Goal: Answer question/provide support

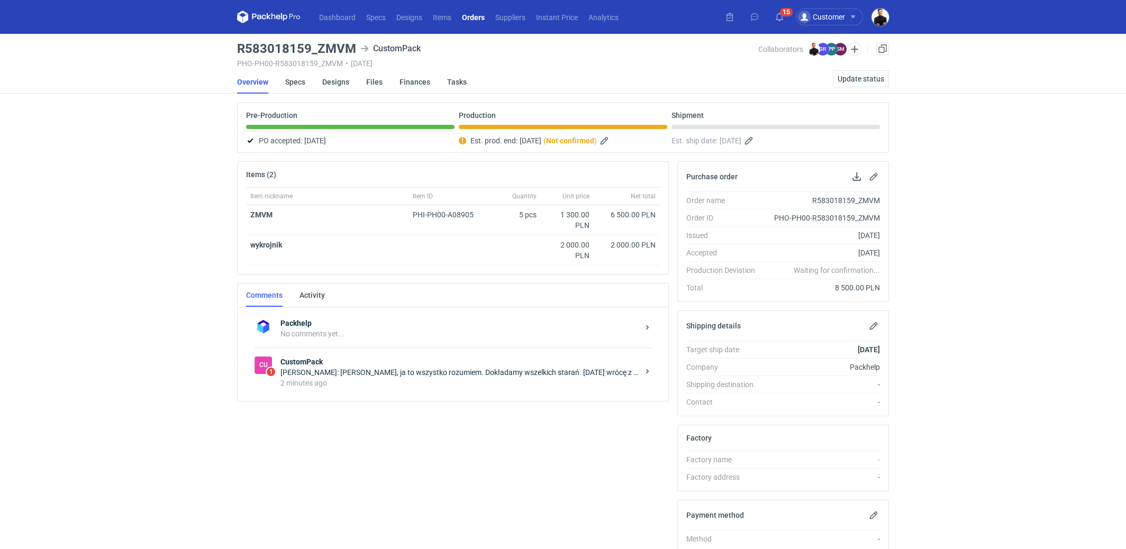
scroll to position [137, 0]
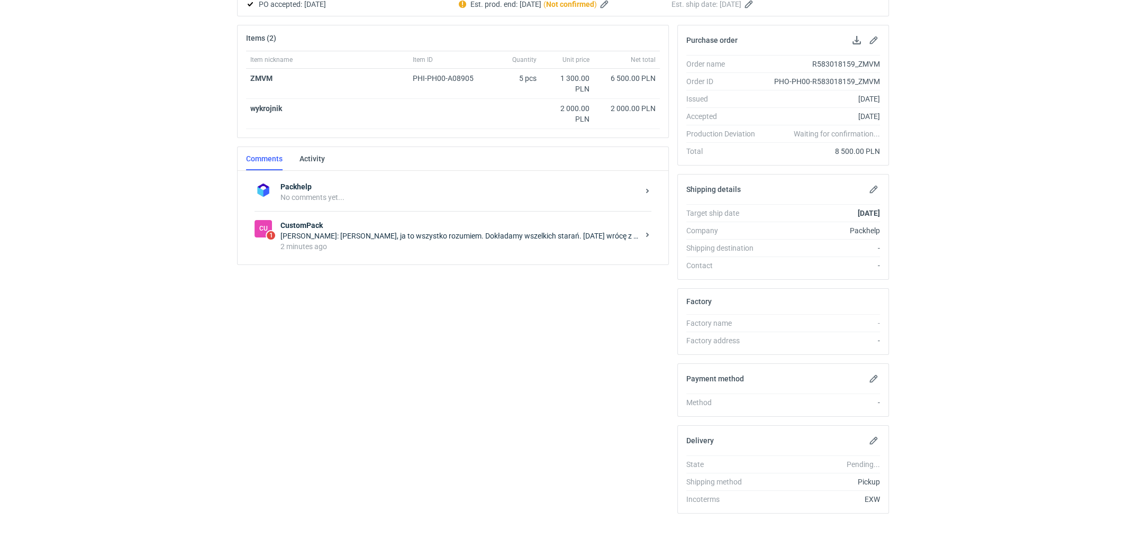
click at [423, 244] on div "2 minutes ago" at bounding box center [460, 246] width 358 height 11
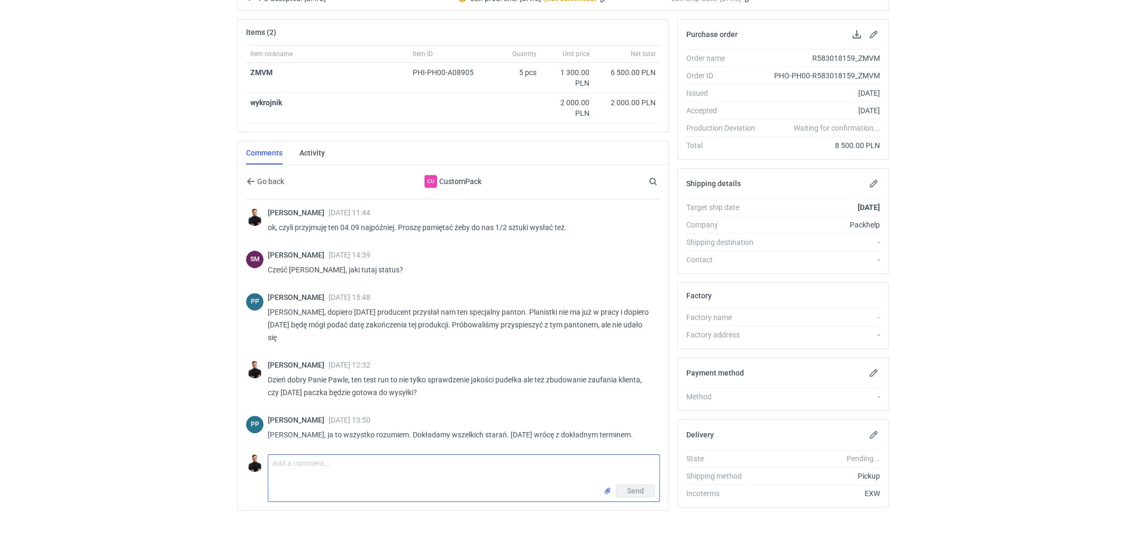
scroll to position [569, 0]
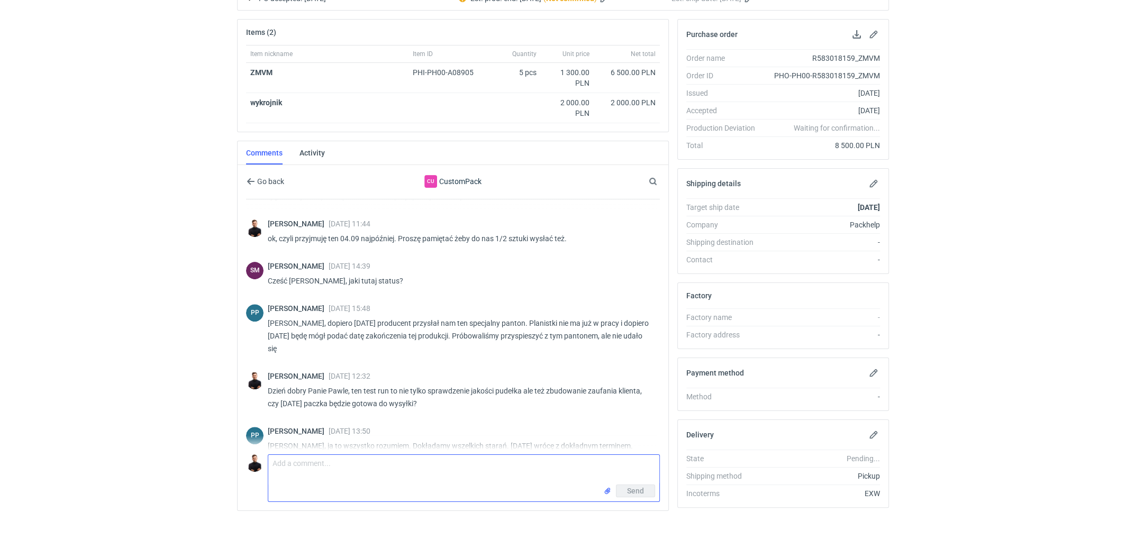
click at [415, 461] on textarea "Comment message" at bounding box center [463, 470] width 391 height 30
type textarea "[PERSON_NAME], ja myślałem że [DATE] to my to wysyłamy :("
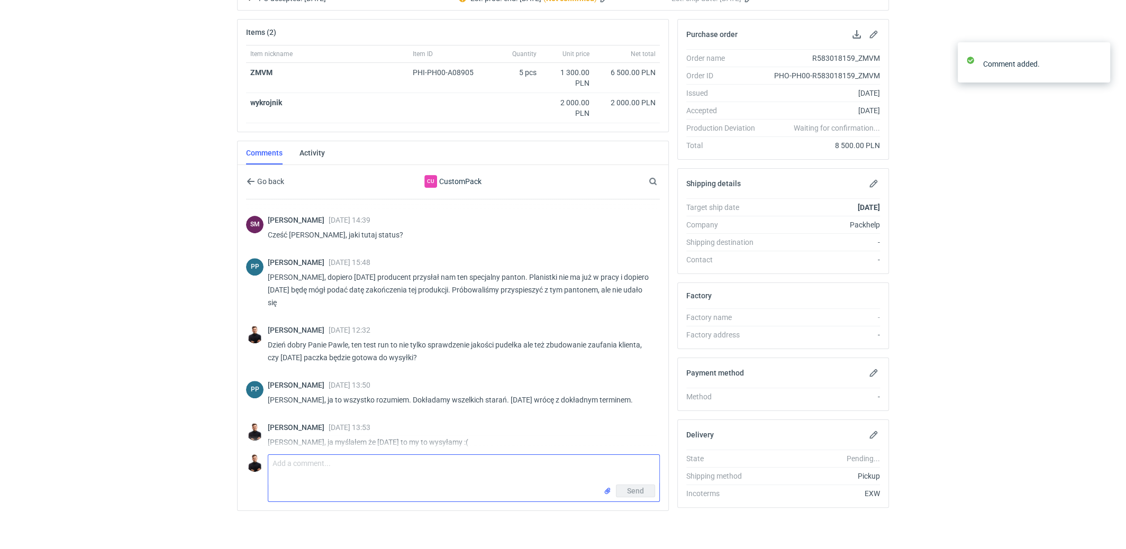
scroll to position [611, 0]
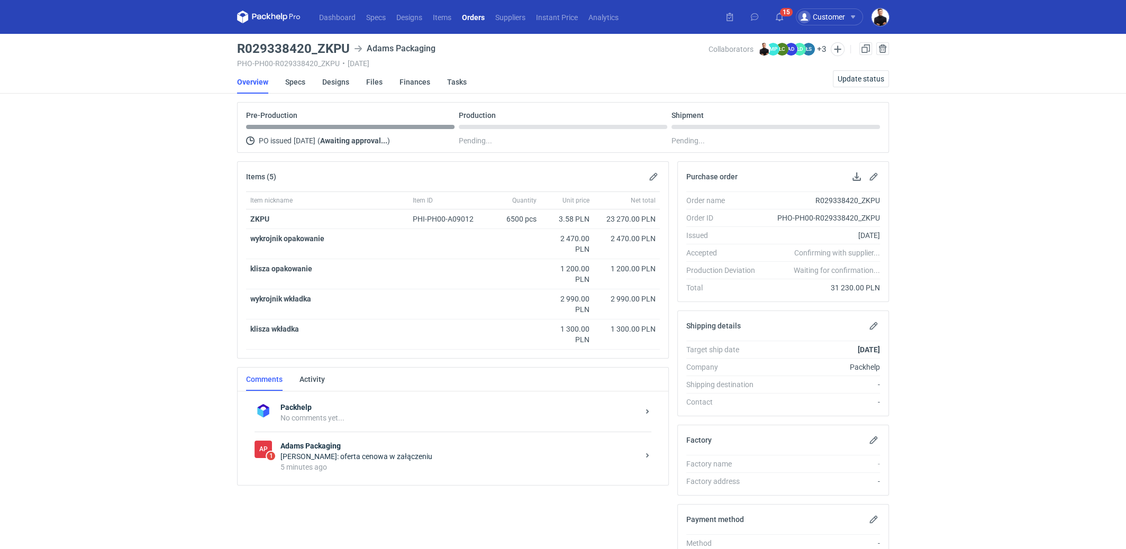
click at [394, 451] on div "Martyna Paroń: oferta cenowa w załączeniu" at bounding box center [460, 456] width 358 height 11
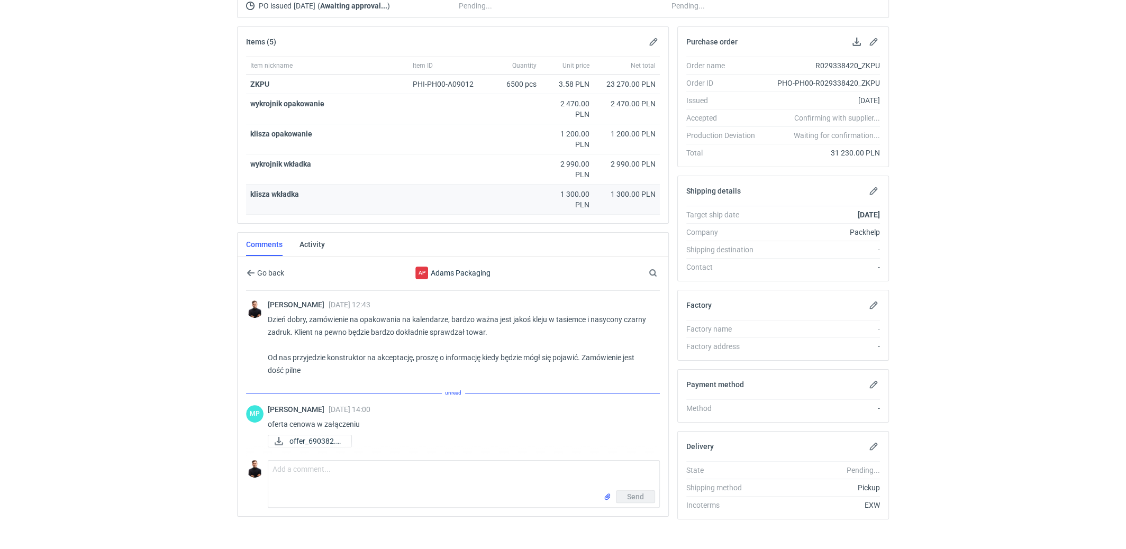
scroll to position [141, 0]
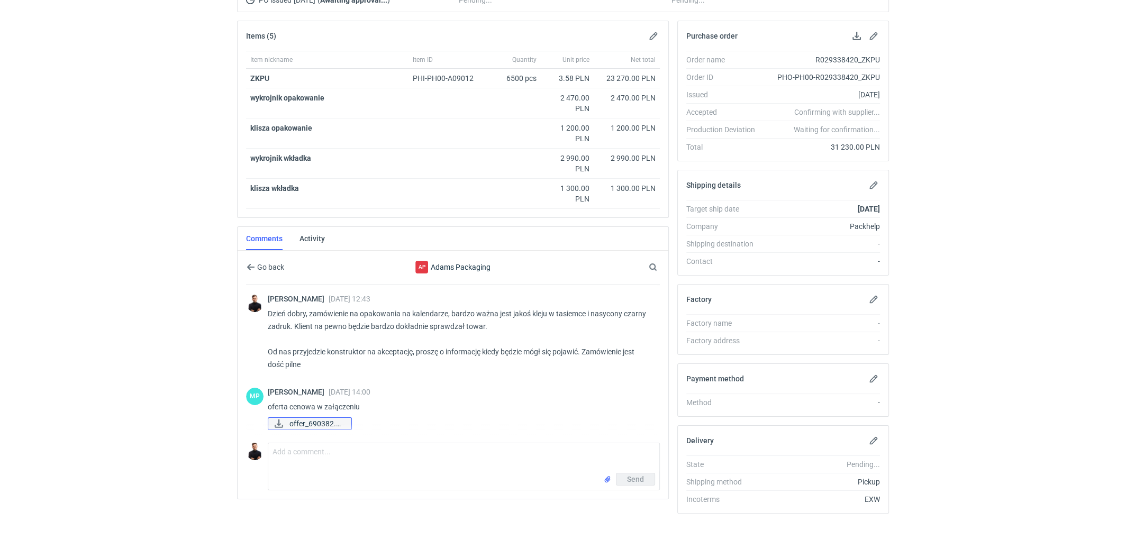
click at [311, 418] on span "offer_690382.pdf" at bounding box center [315, 424] width 53 height 12
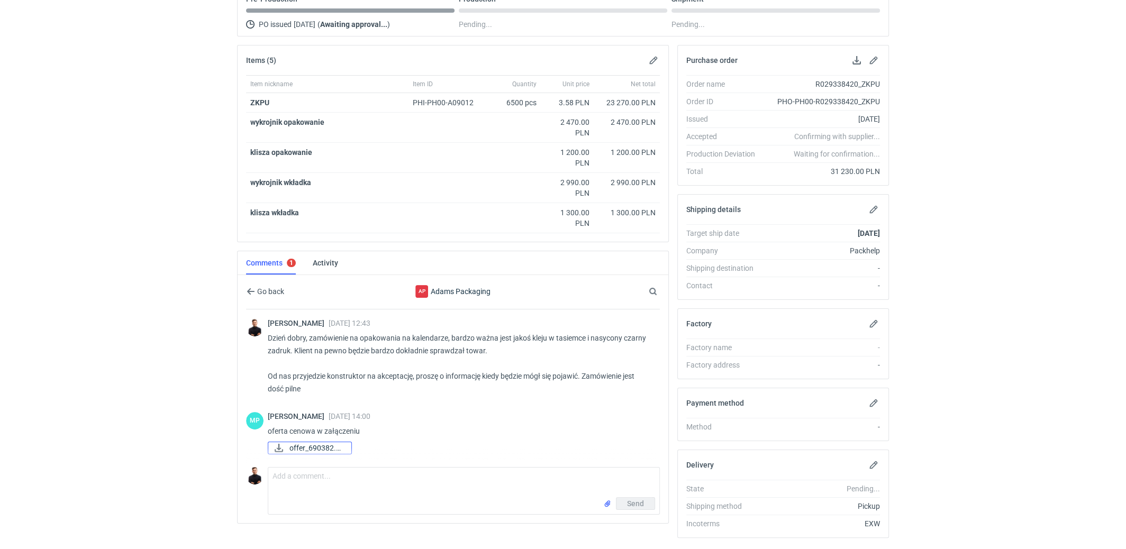
scroll to position [105, 0]
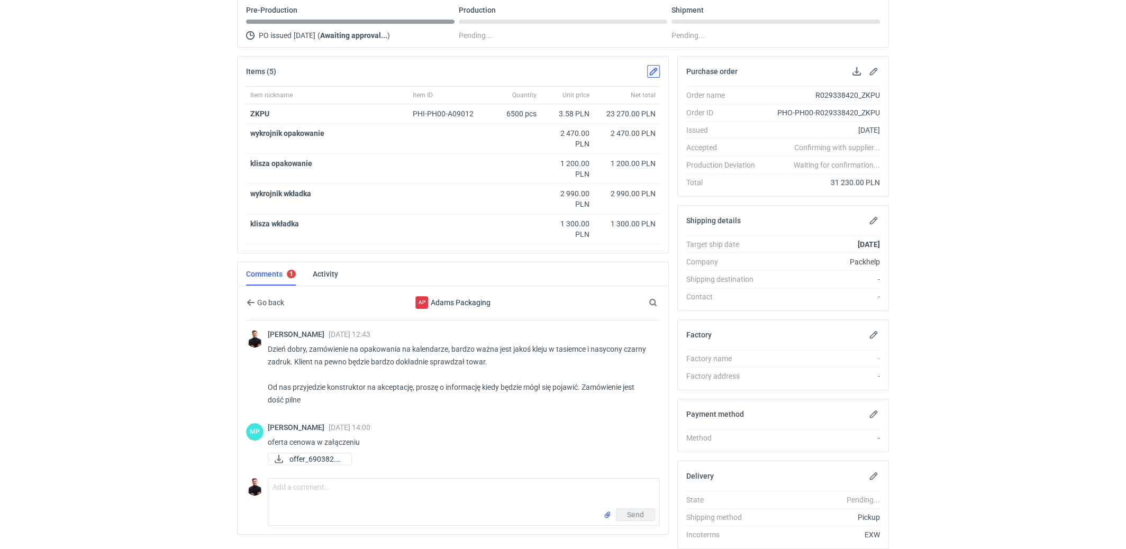
click at [650, 68] on button "button" at bounding box center [653, 71] width 13 height 13
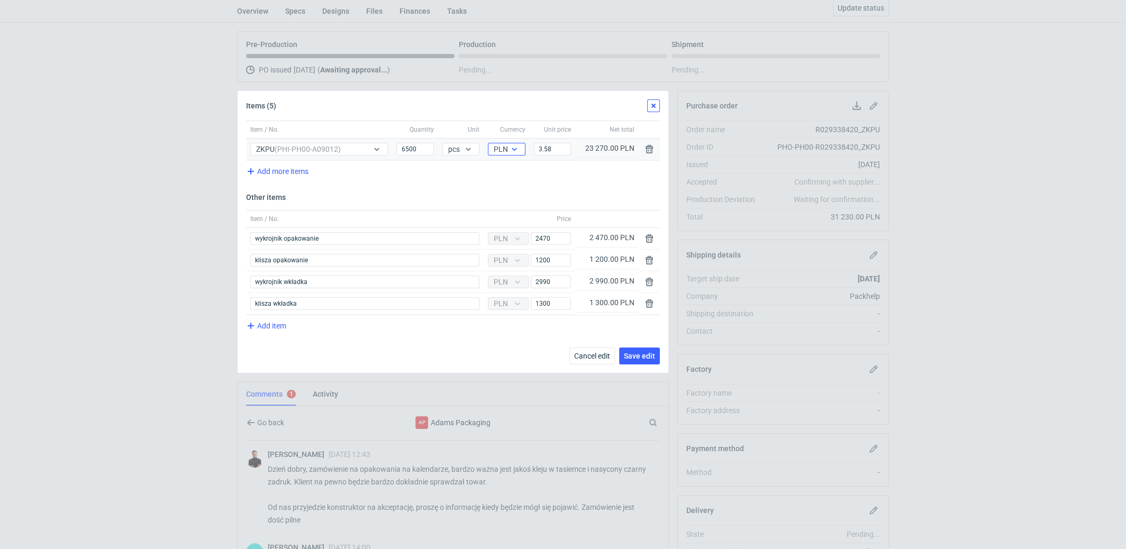
scroll to position [57, 0]
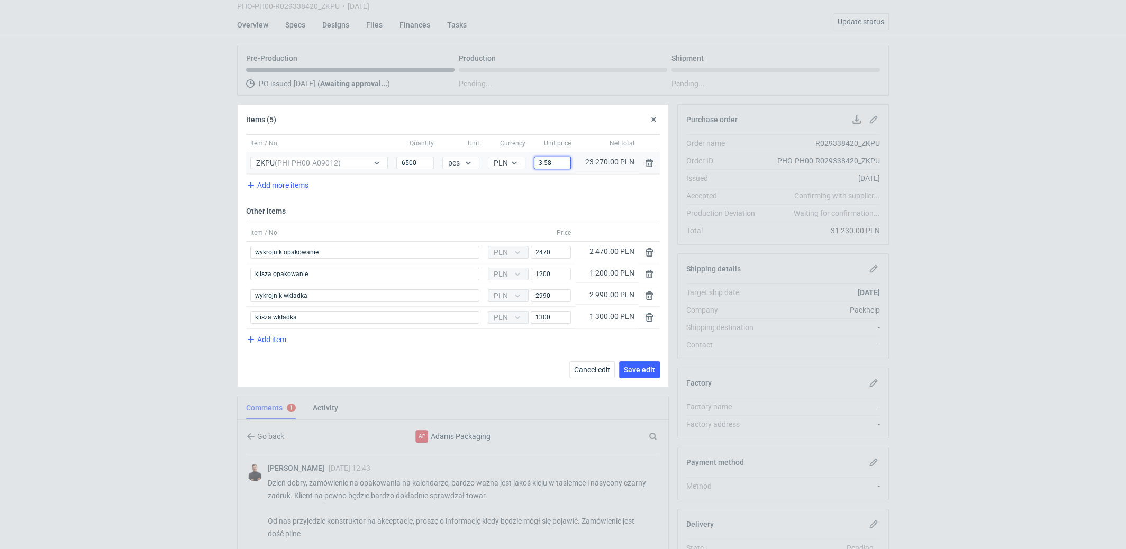
click at [551, 162] on input "3.58" at bounding box center [552, 163] width 37 height 13
type input "3.87"
click at [541, 196] on div "Add more items" at bounding box center [453, 186] width 414 height 24
drag, startPoint x: 562, startPoint y: 294, endPoint x: 504, endPoint y: 291, distance: 57.8
click at [505, 291] on div "Currency PLN Price 2990" at bounding box center [529, 295] width 85 height 13
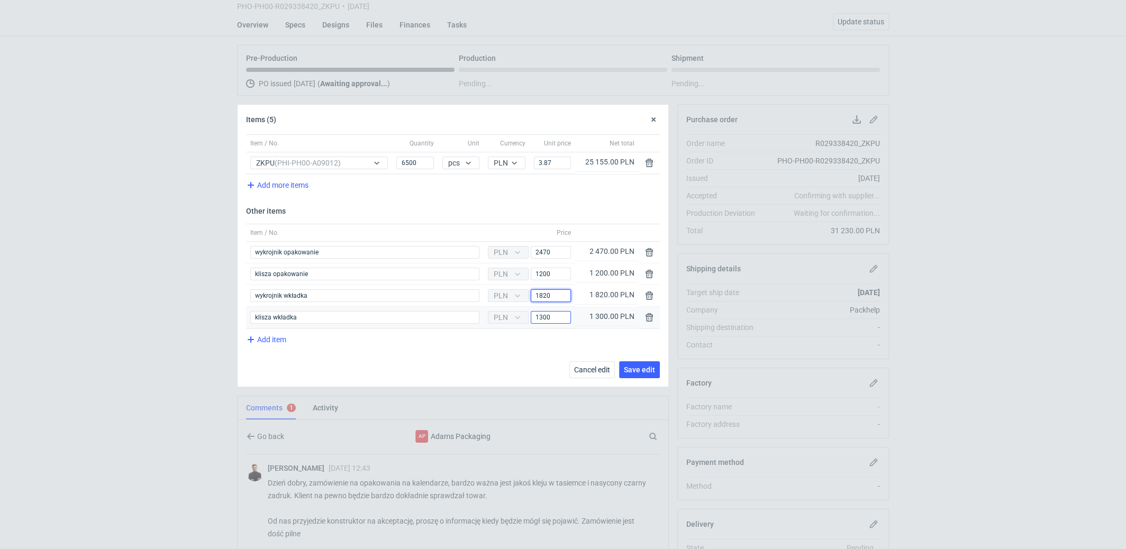
type input "1820"
drag, startPoint x: 565, startPoint y: 317, endPoint x: 469, endPoint y: 315, distance: 95.3
click at [469, 315] on div "Item / No. klisza wkładka Currency PLN Price 1300 1 300.00 PLN" at bounding box center [453, 318] width 414 height 22
type input "585"
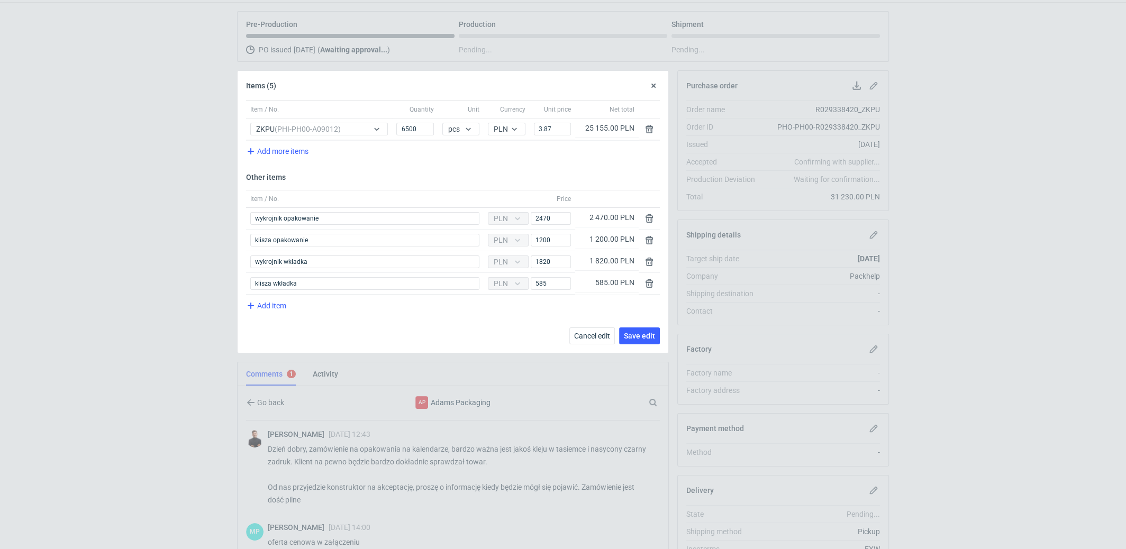
scroll to position [69, 0]
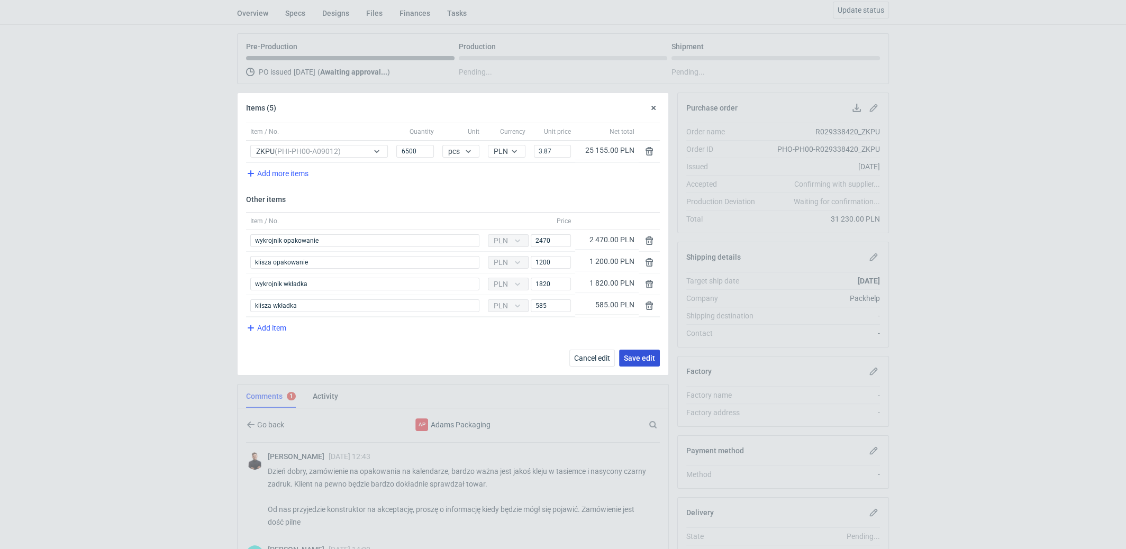
click at [658, 356] on button "Save edit" at bounding box center [639, 358] width 41 height 17
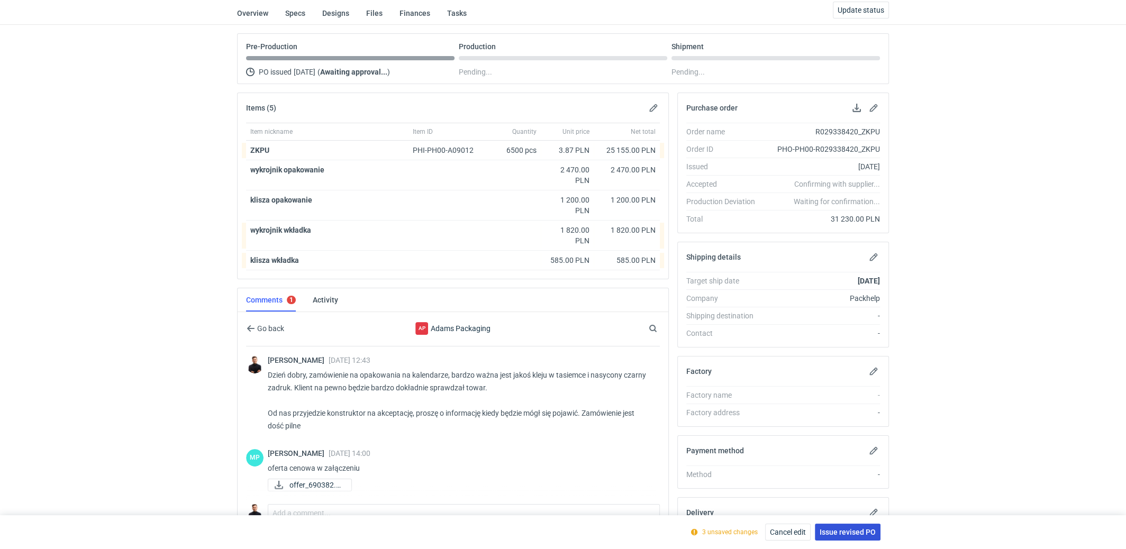
click at [837, 529] on span "Issue revised PO" at bounding box center [848, 532] width 56 height 7
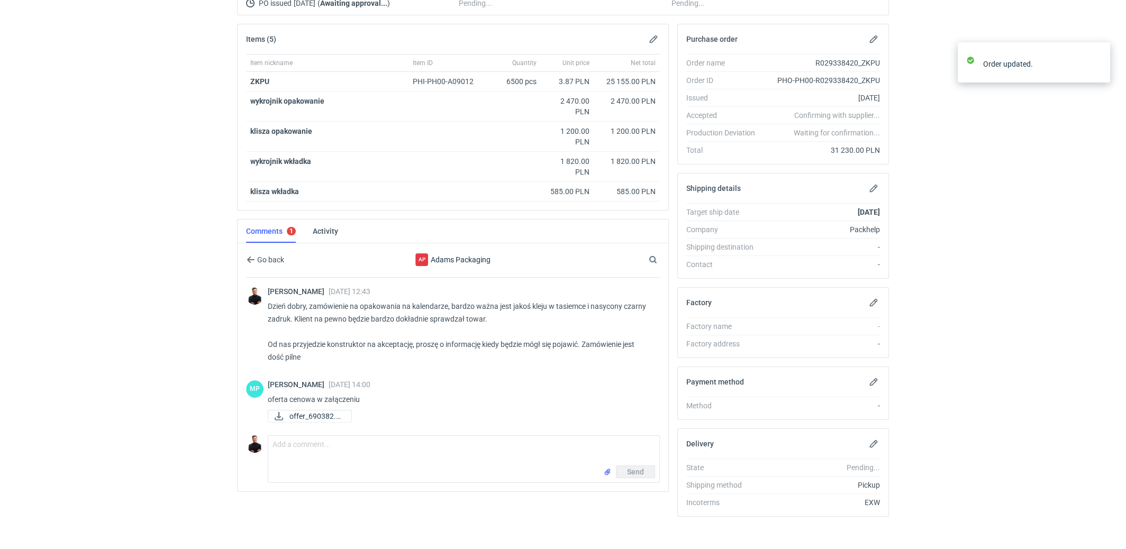
scroll to position [141, 0]
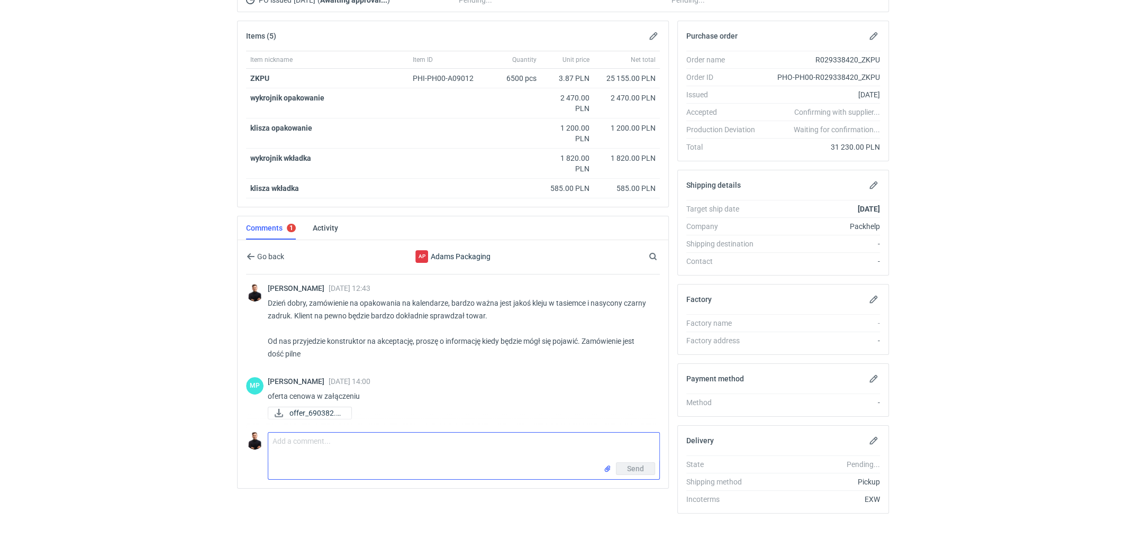
click at [390, 453] on textarea "Comment message" at bounding box center [463, 448] width 391 height 30
type textarea "koszty zaktualizowane"
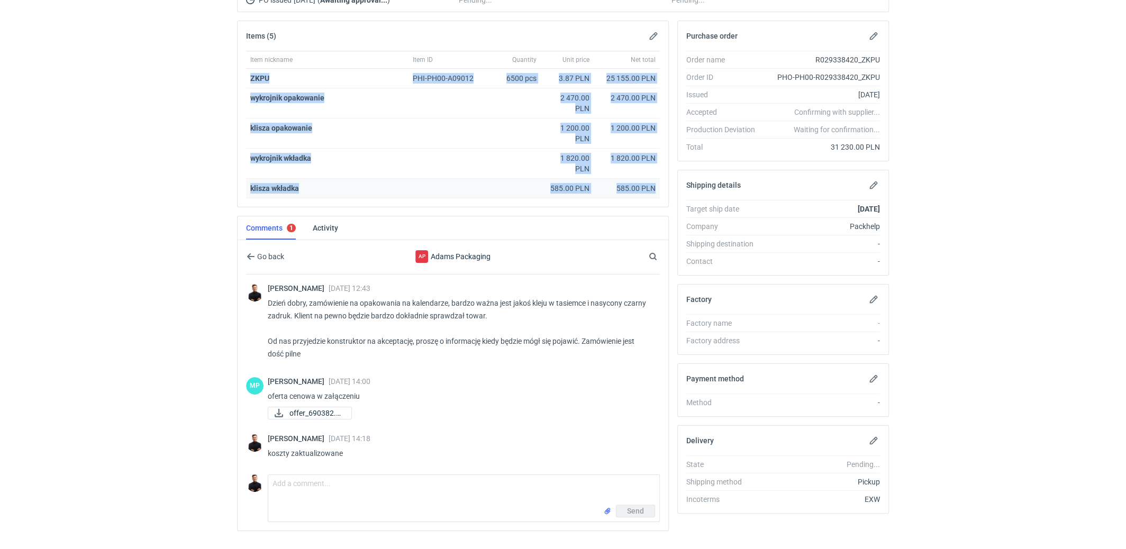
drag, startPoint x: 251, startPoint y: 74, endPoint x: 654, endPoint y: 195, distance: 420.4
click at [654, 195] on div "Item nickname Item ID Quantity Unit price Net total ZKPU PHI-PH00-A09012 6500 p…" at bounding box center [453, 125] width 414 height 148
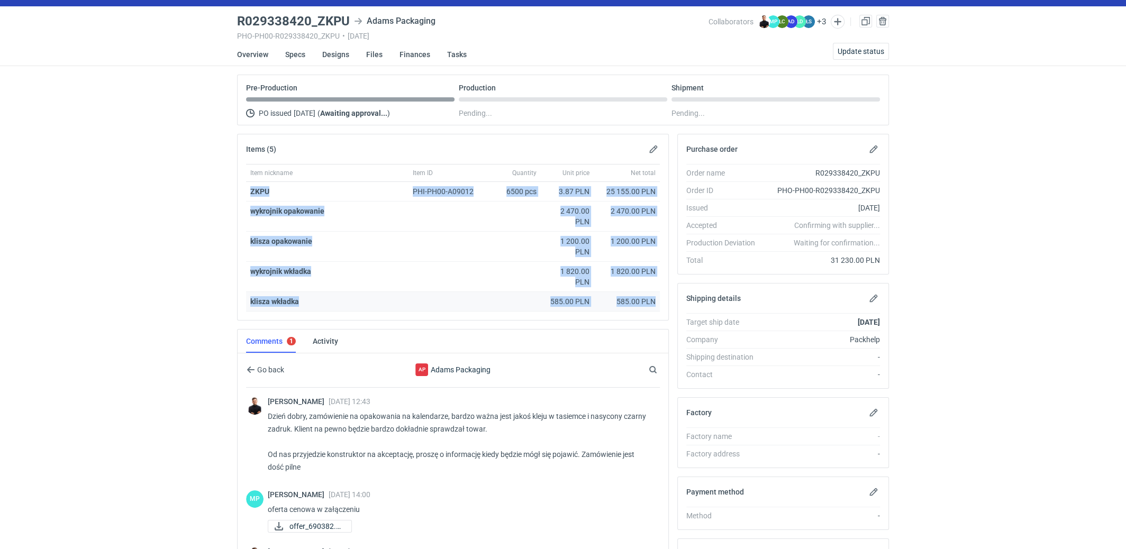
scroll to position [0, 0]
